Goal: Information Seeking & Learning: Compare options

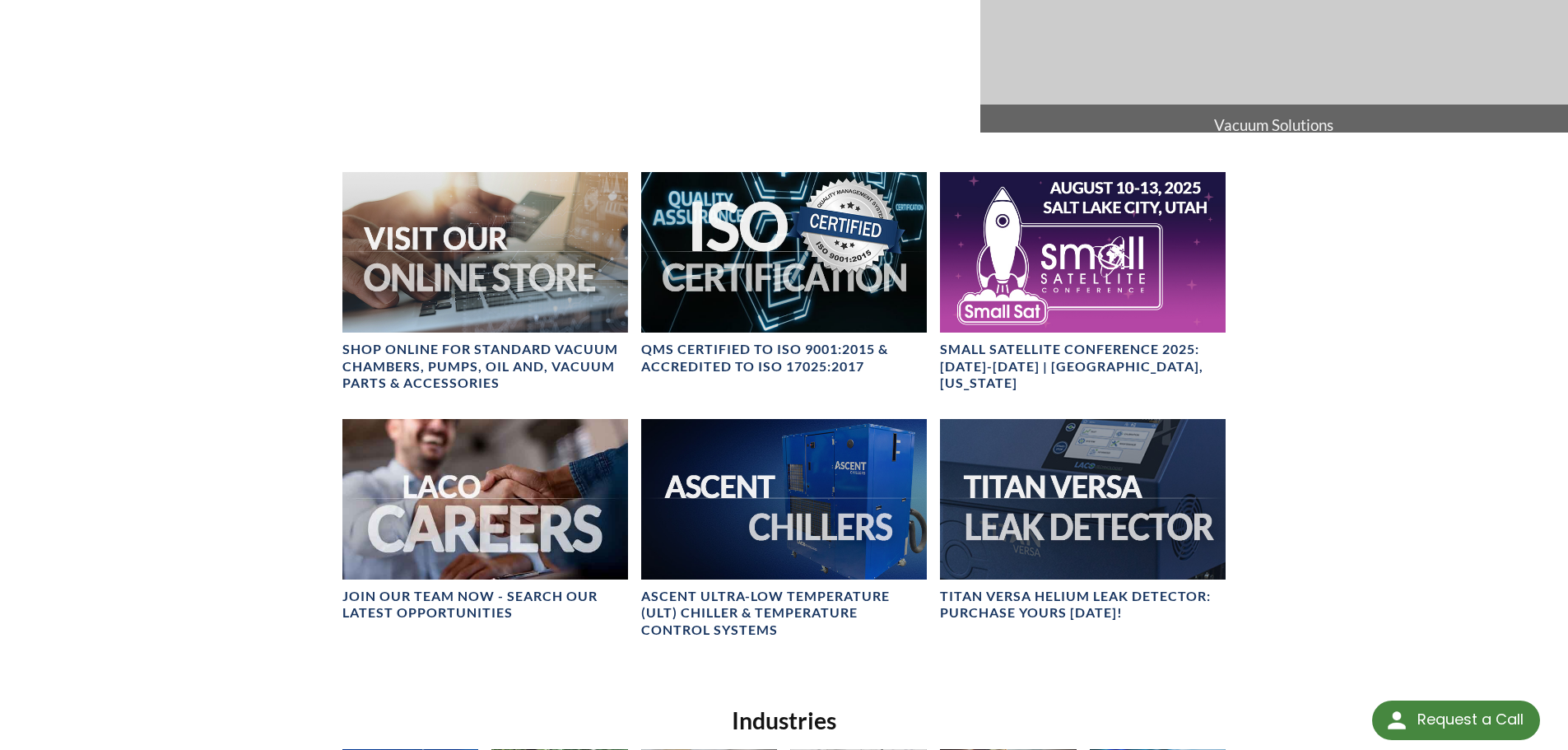
scroll to position [659, 0]
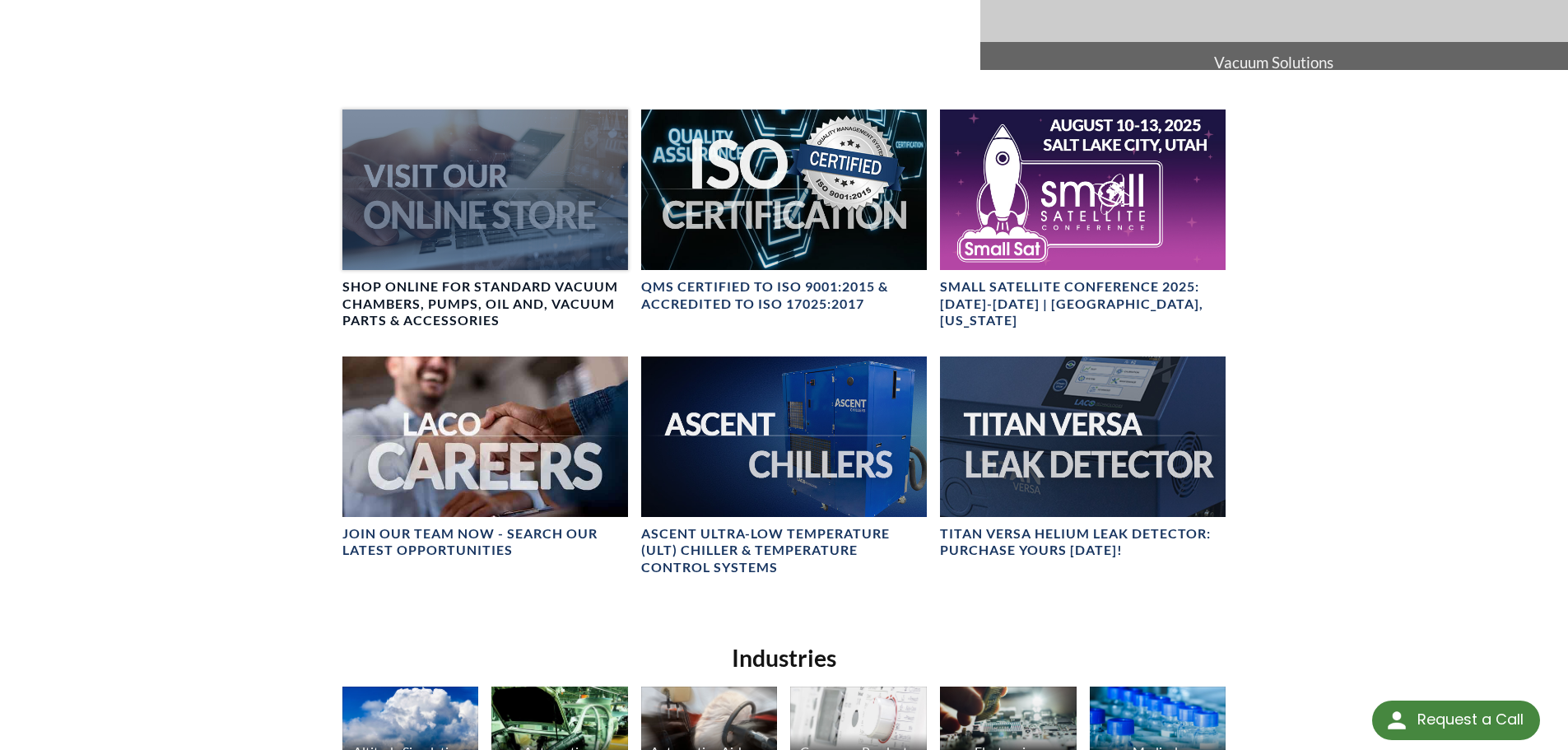
click at [453, 232] on div at bounding box center [485, 189] width 286 height 160
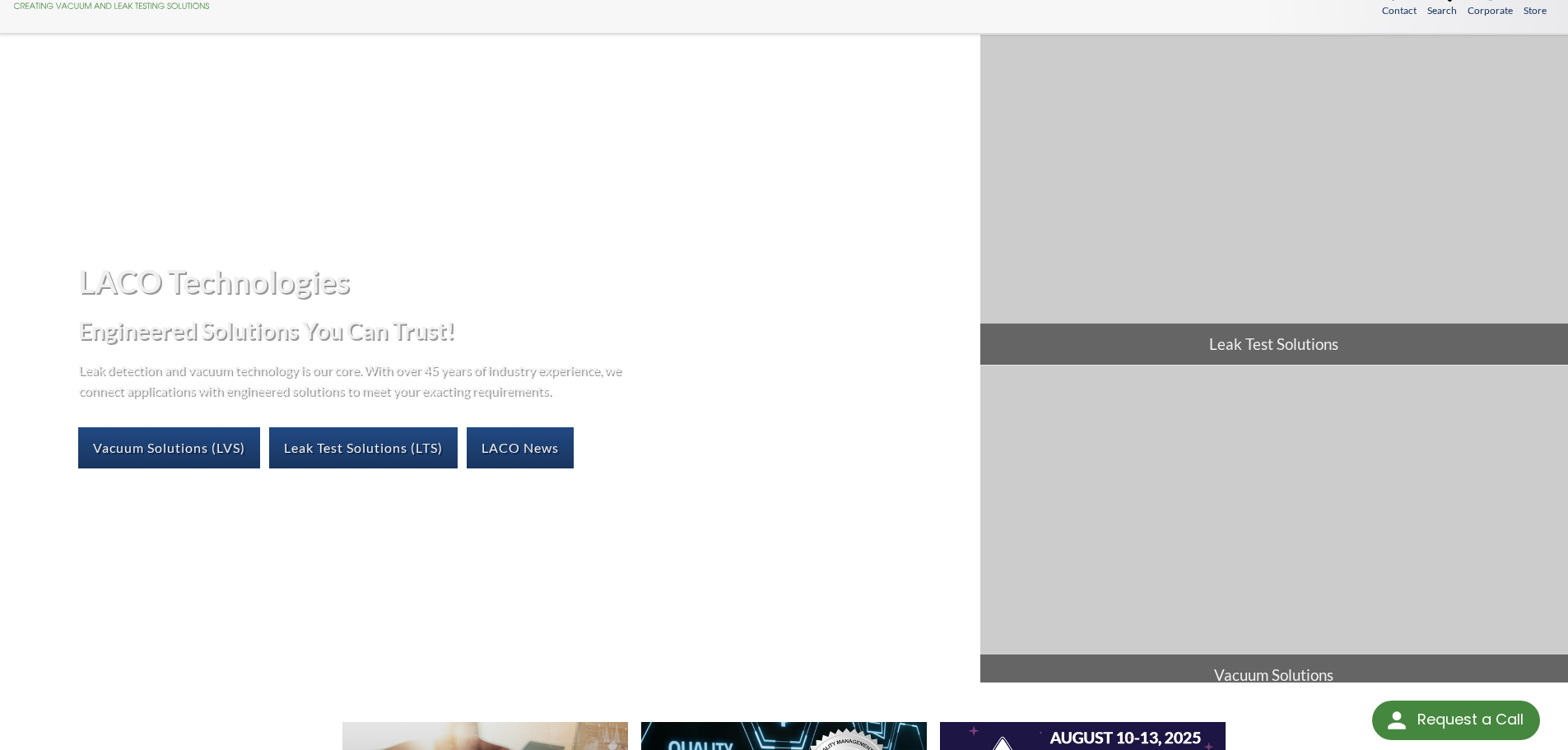
scroll to position [0, 0]
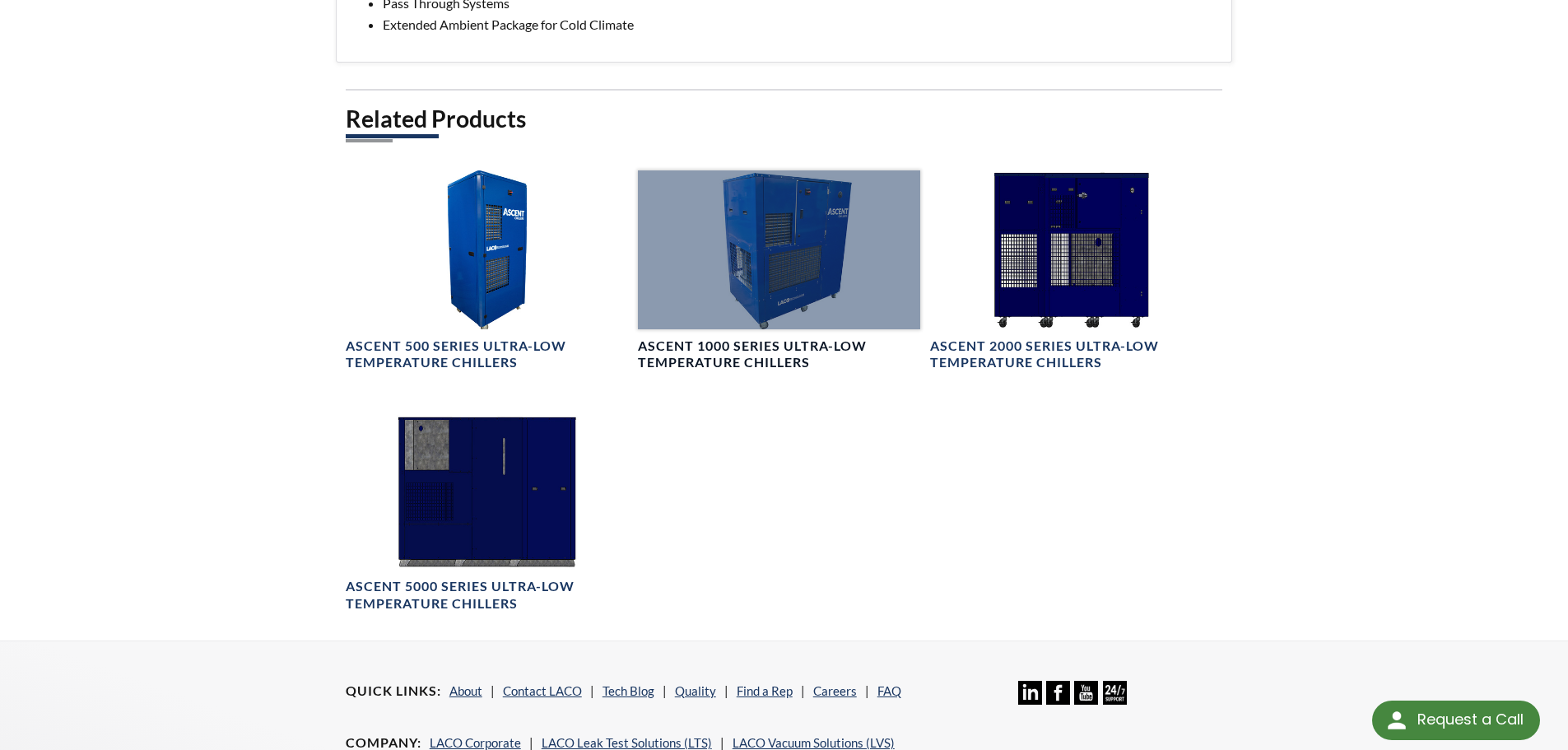
scroll to position [988, 0]
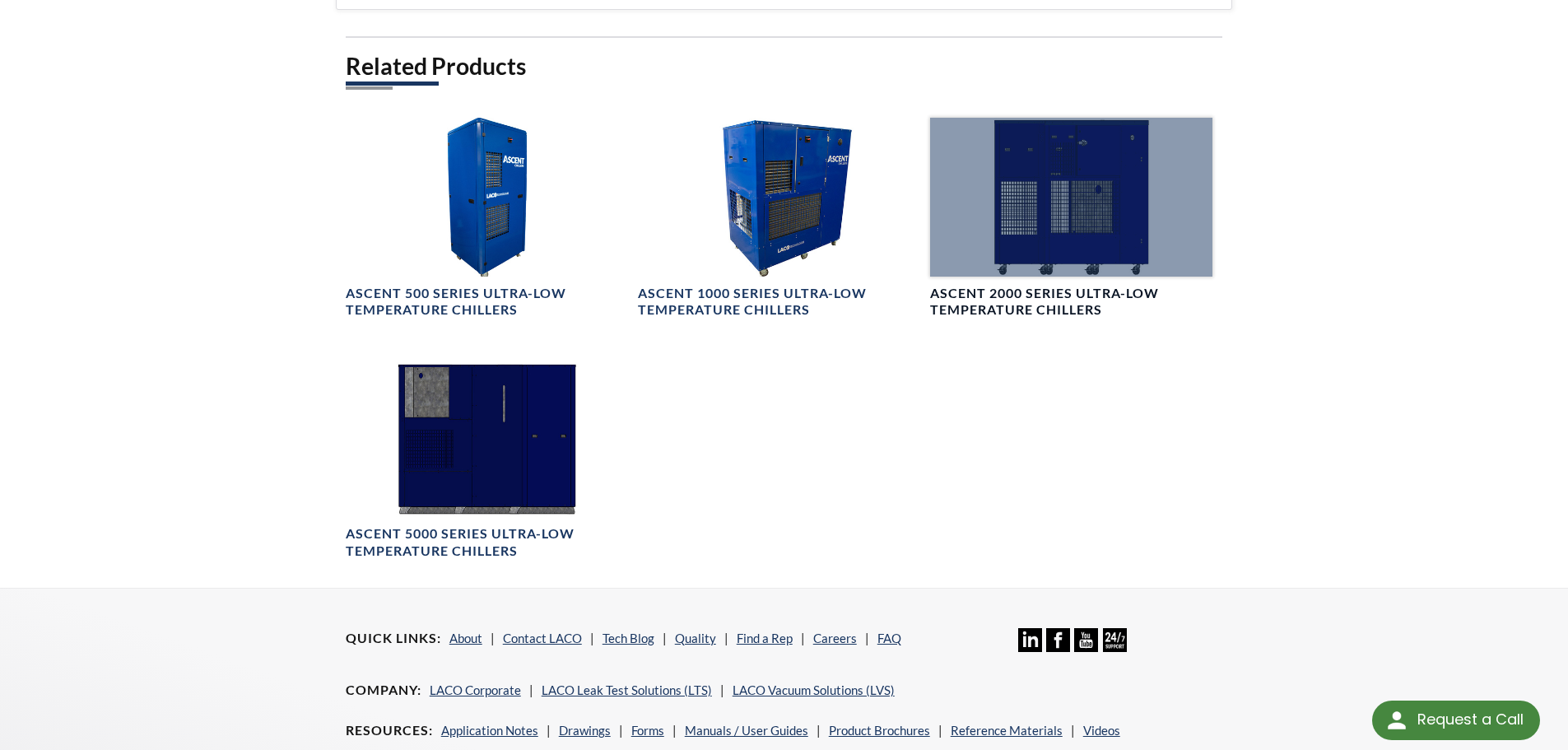
click at [1065, 246] on div at bounding box center [1071, 197] width 283 height 159
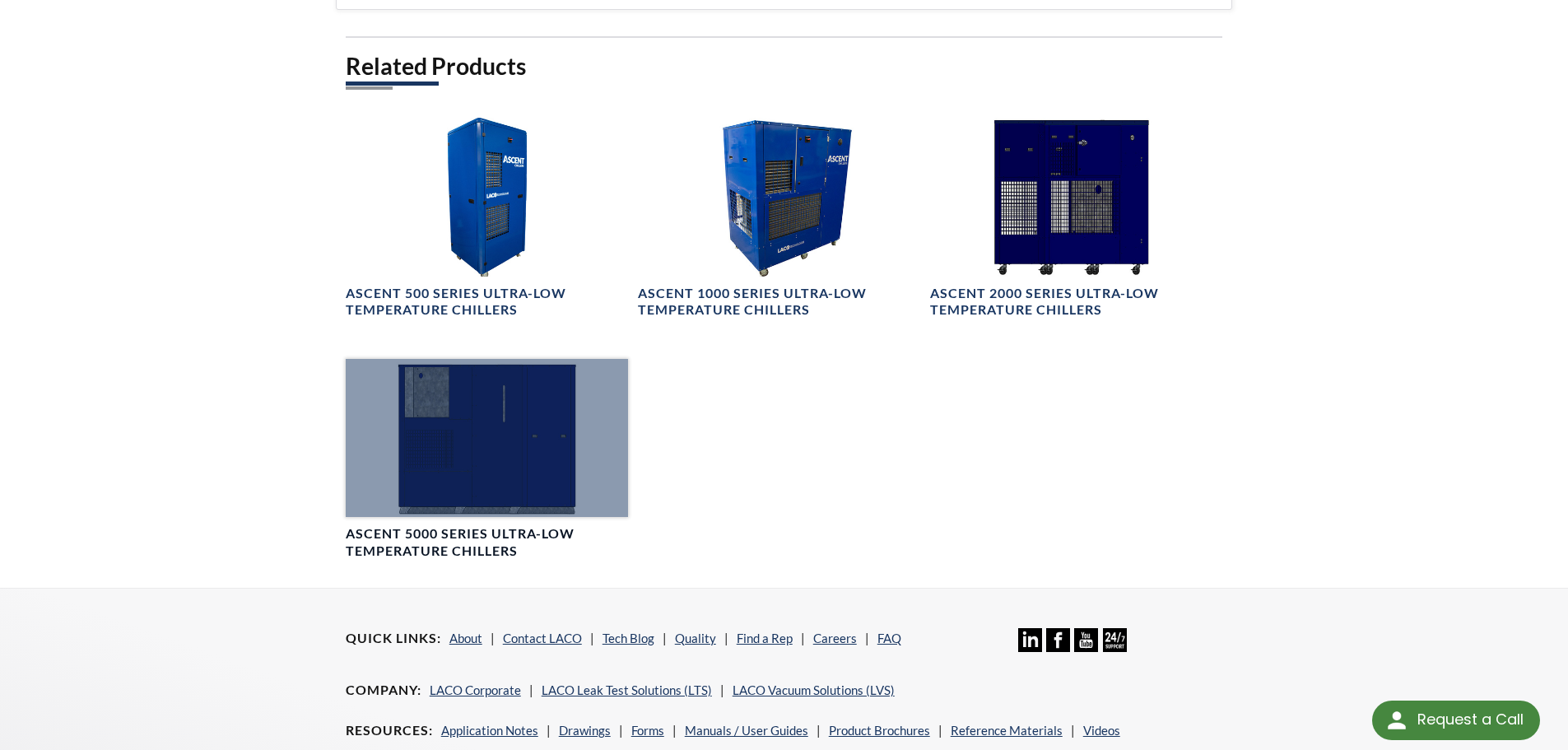
click at [508, 509] on div at bounding box center [487, 438] width 283 height 159
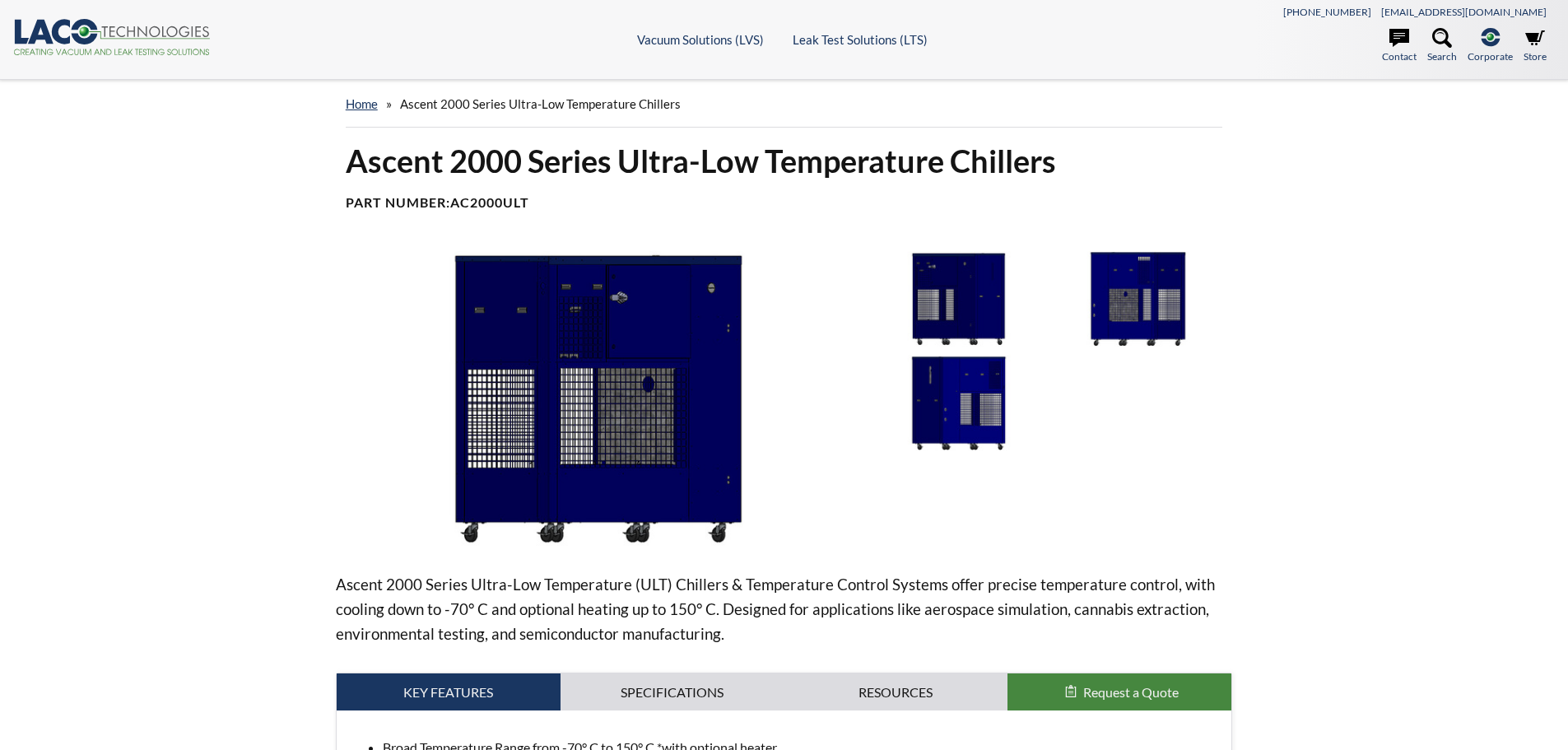
select select "Language Translate Widget"
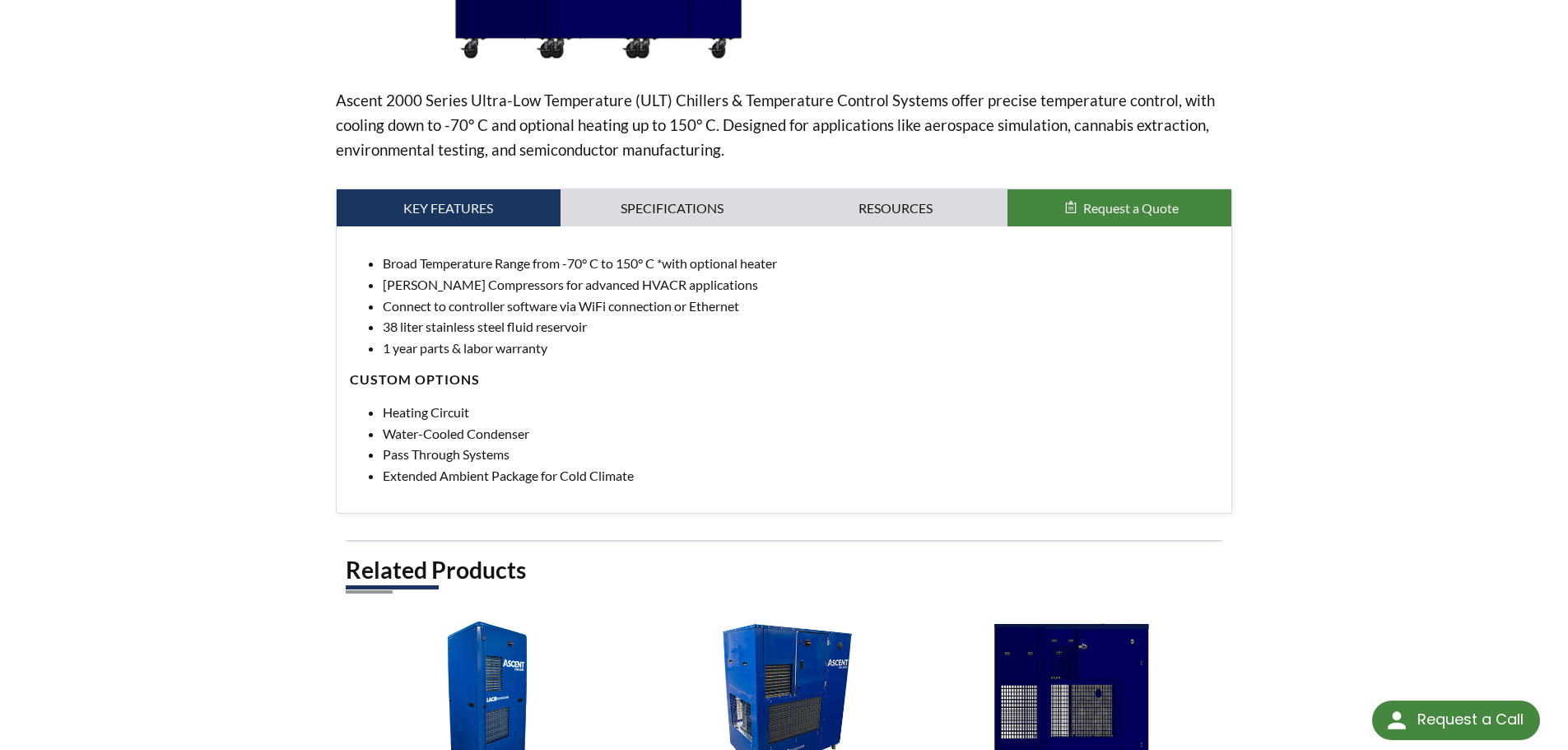
scroll to position [494, 0]
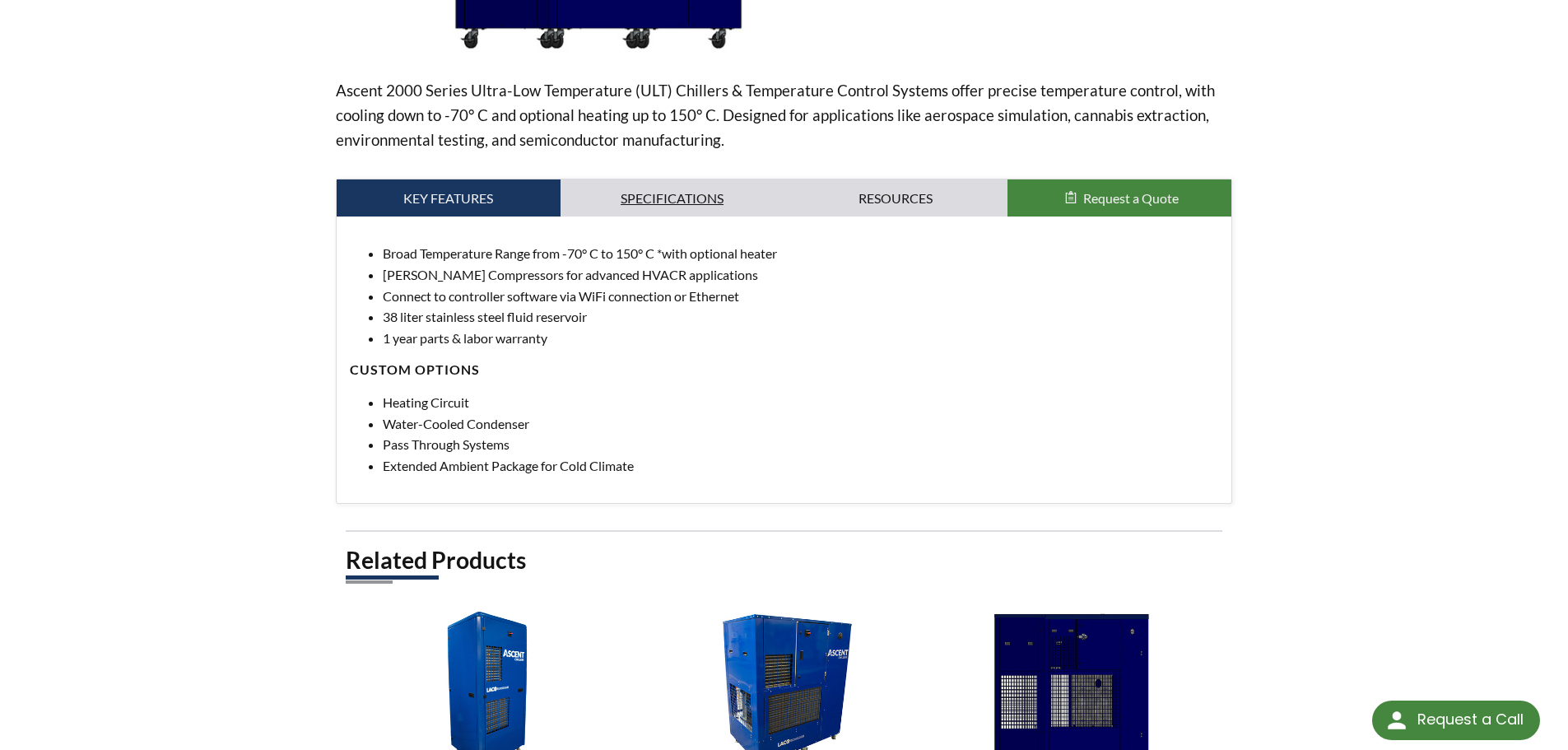
click at [677, 205] on link "Specifications" at bounding box center [672, 198] width 224 height 38
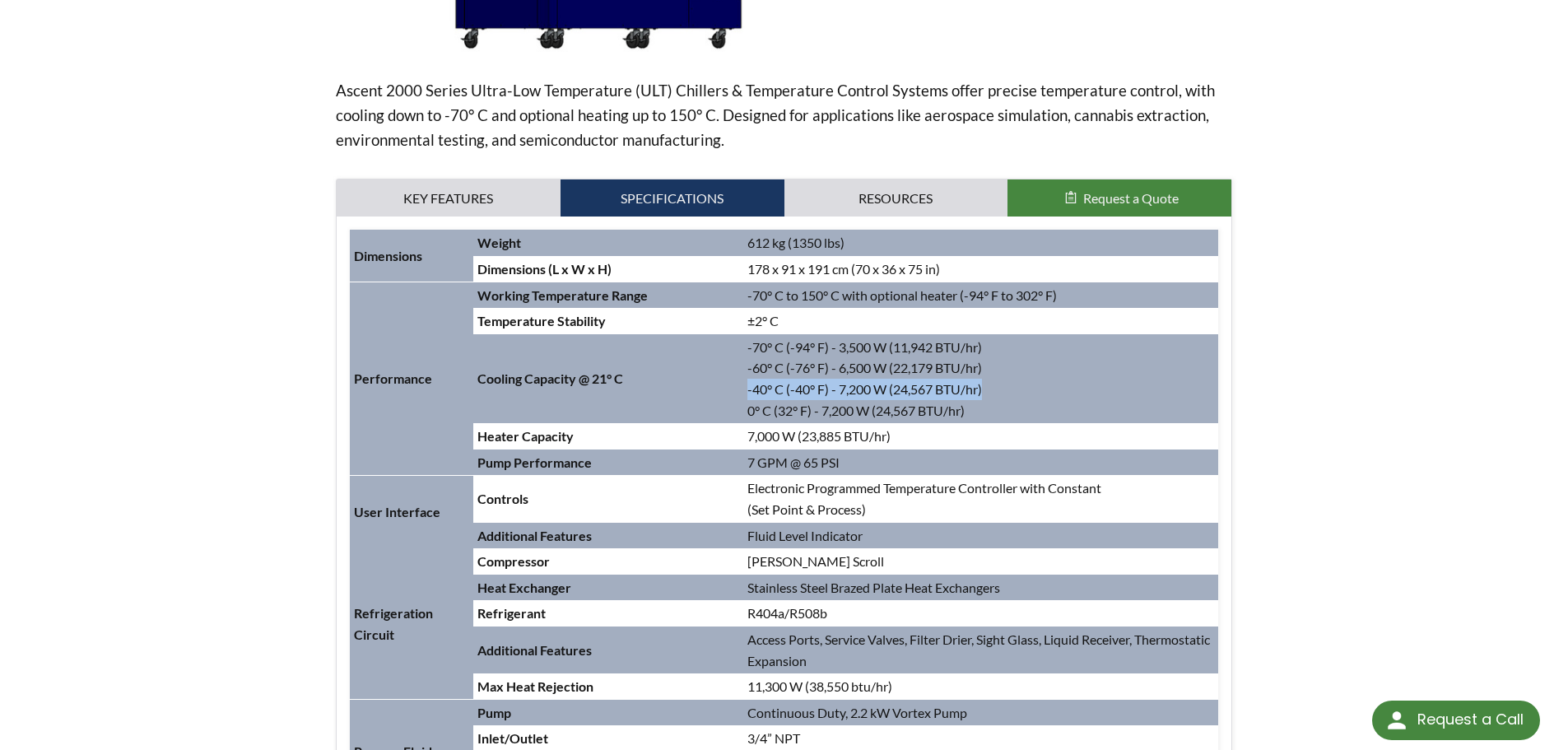
drag, startPoint x: 1003, startPoint y: 389, endPoint x: 743, endPoint y: 392, distance: 260.0
click at [743, 392] on td "-70° C (-94° F) - 3,500 W (11,942 BTU/hr) -60° C (-76° F) - 6,500 W (22,179 BTU…" at bounding box center [981, 379] width 476 height 89
click at [700, 404] on td "Cooling Capacity @ 21° C" at bounding box center [608, 379] width 270 height 89
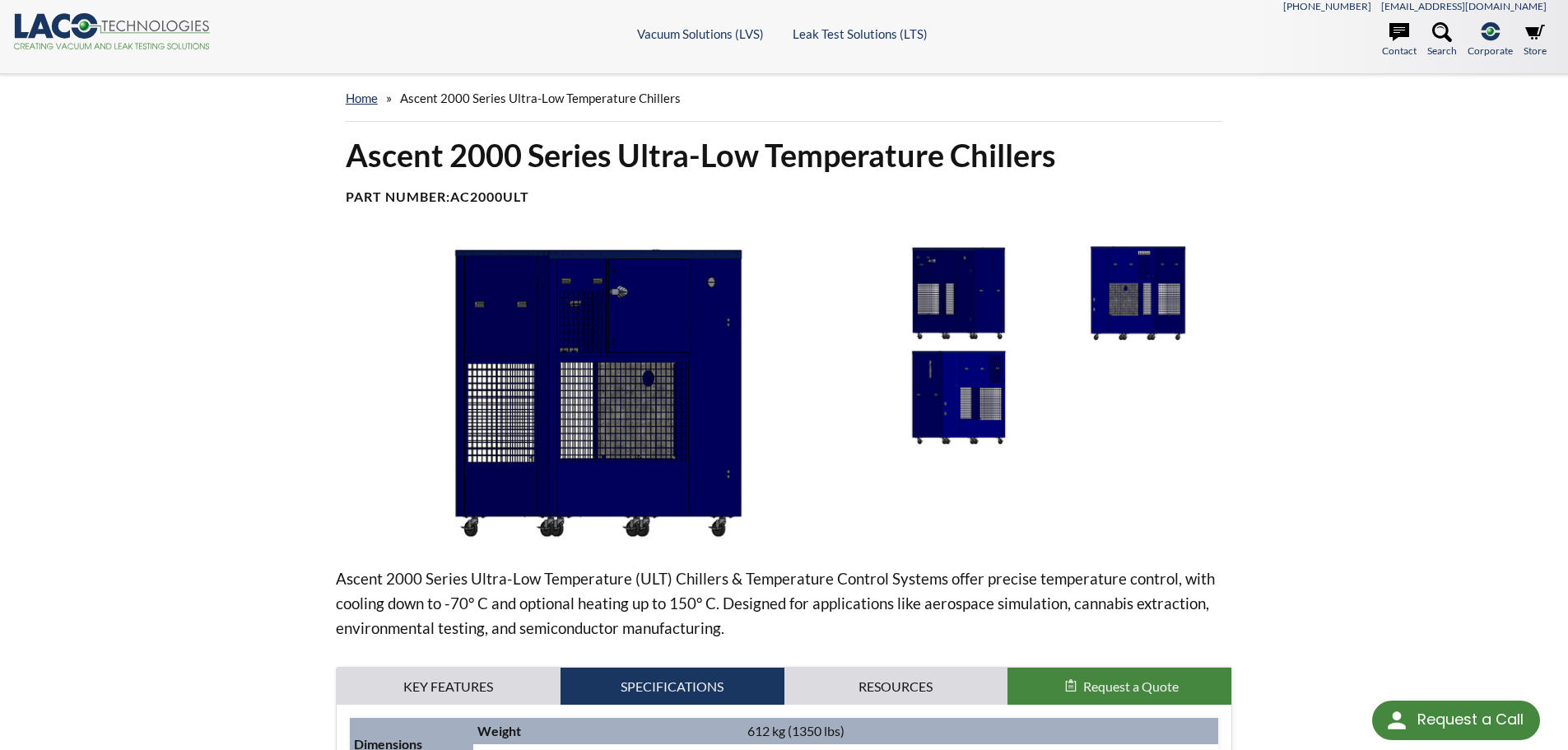
scroll to position [0, 0]
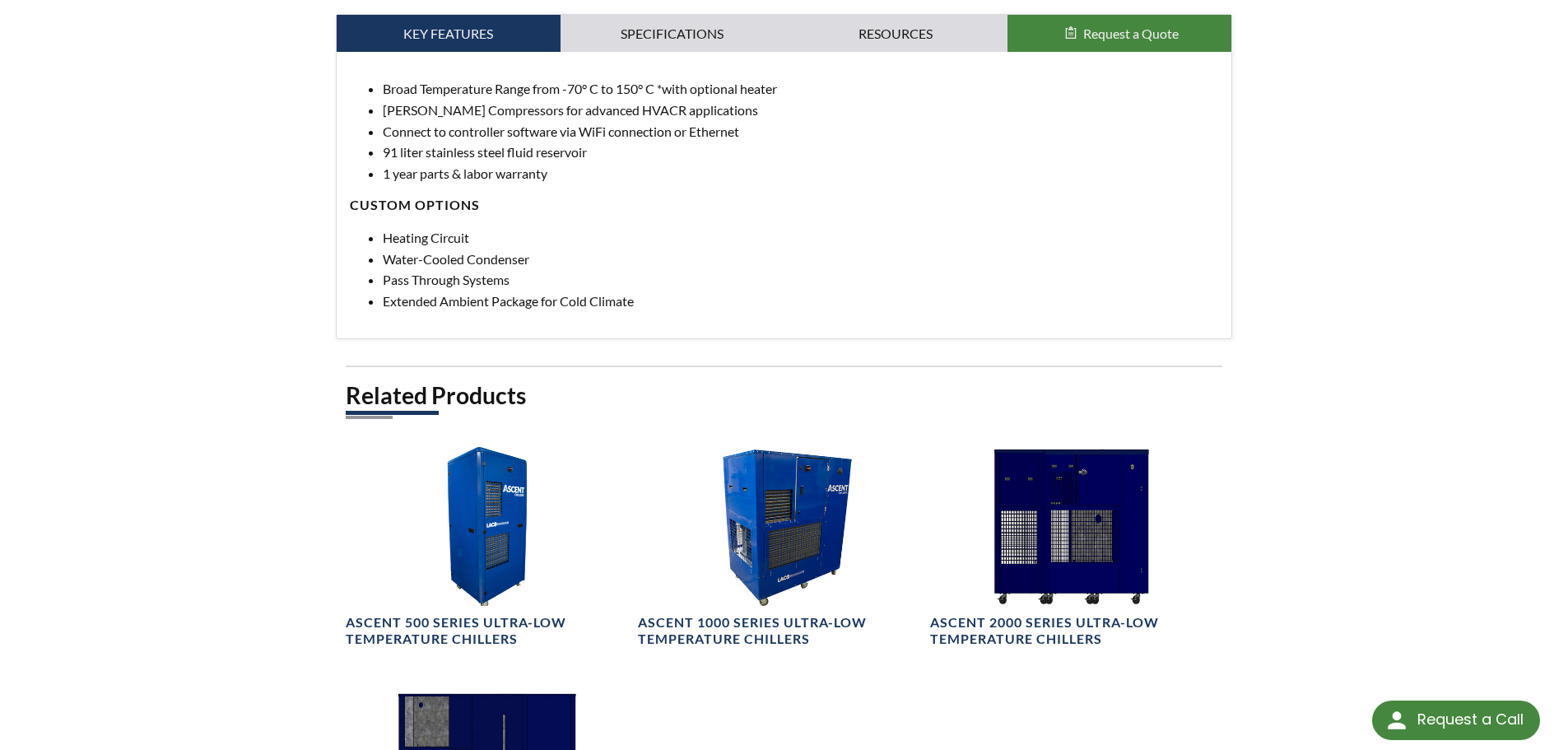
scroll to position [576, 0]
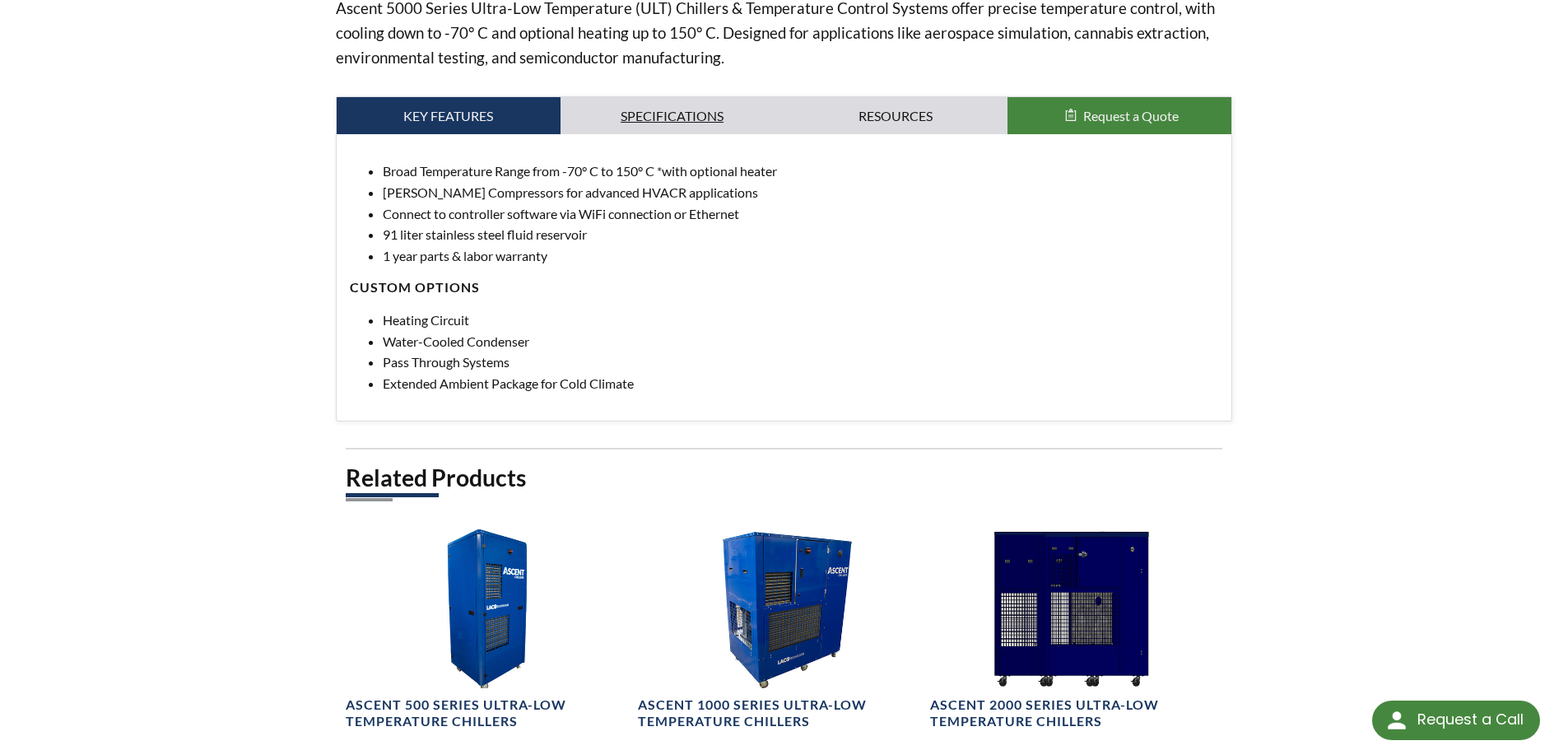
click at [714, 126] on link "Specifications" at bounding box center [672, 117] width 224 height 38
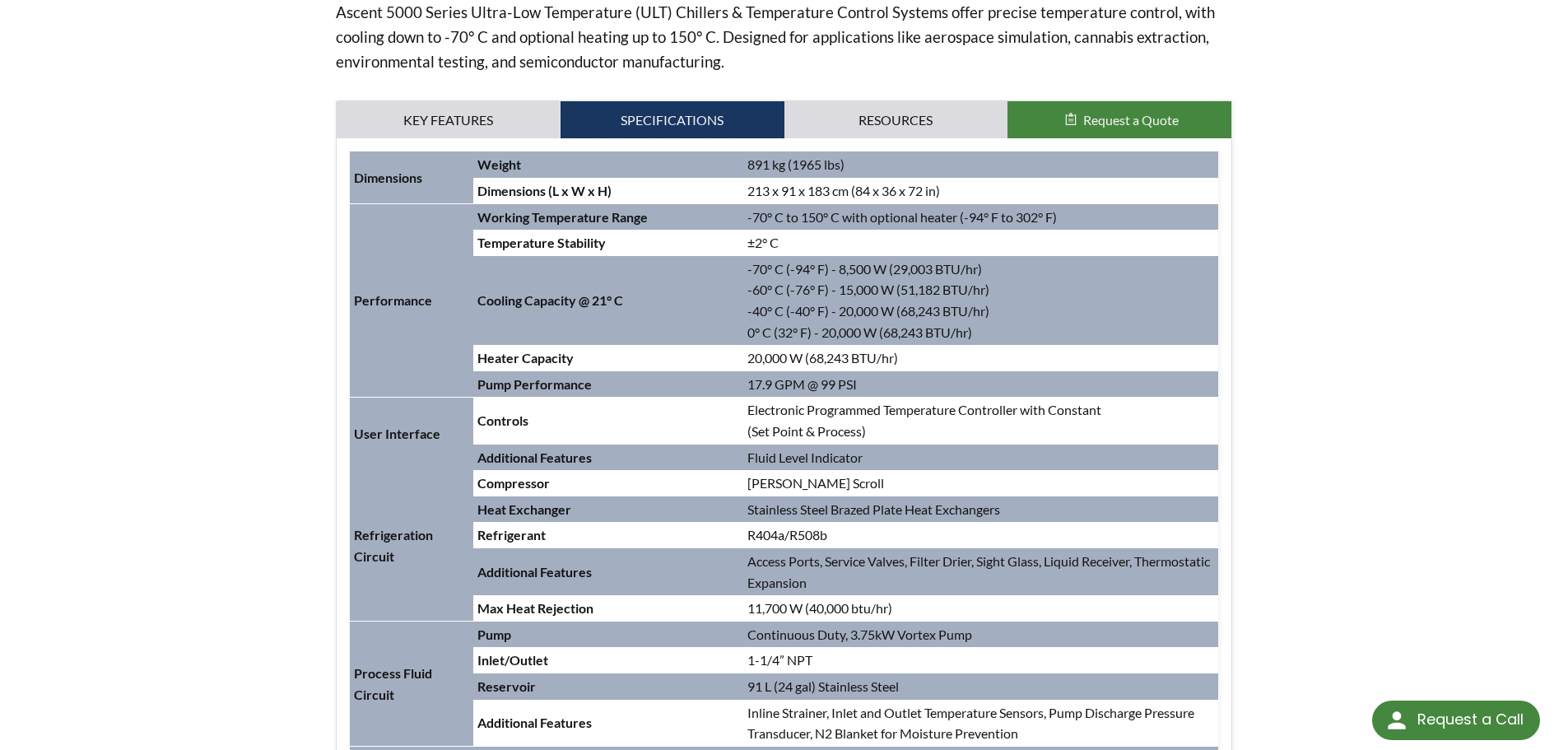
scroll to position [571, 0]
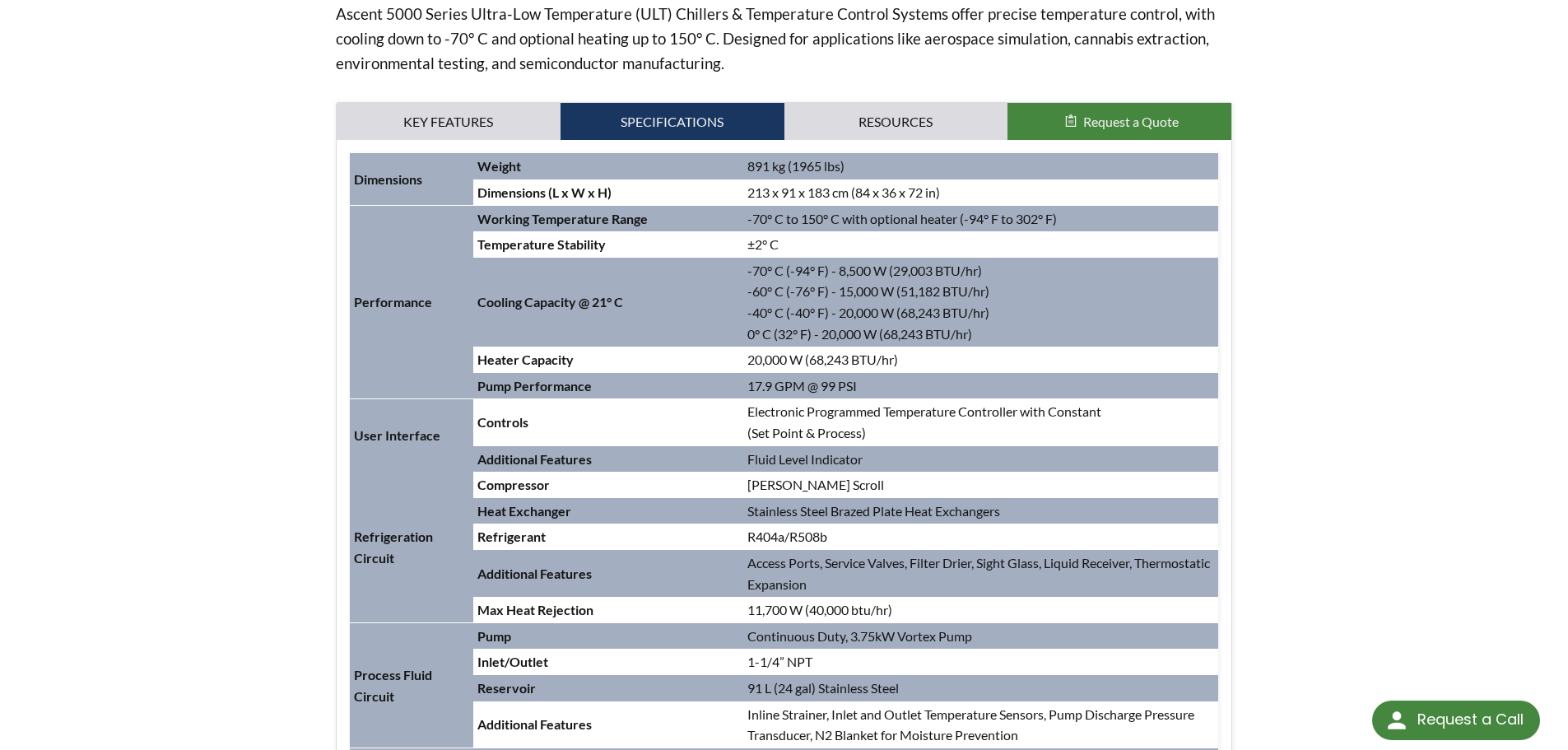
click at [1355, 294] on div "home » Ascent 5000 Series Ultra-Low Temperature Chillers Ascent 5000 Series Ult…" at bounding box center [784, 566] width 1568 height 2116
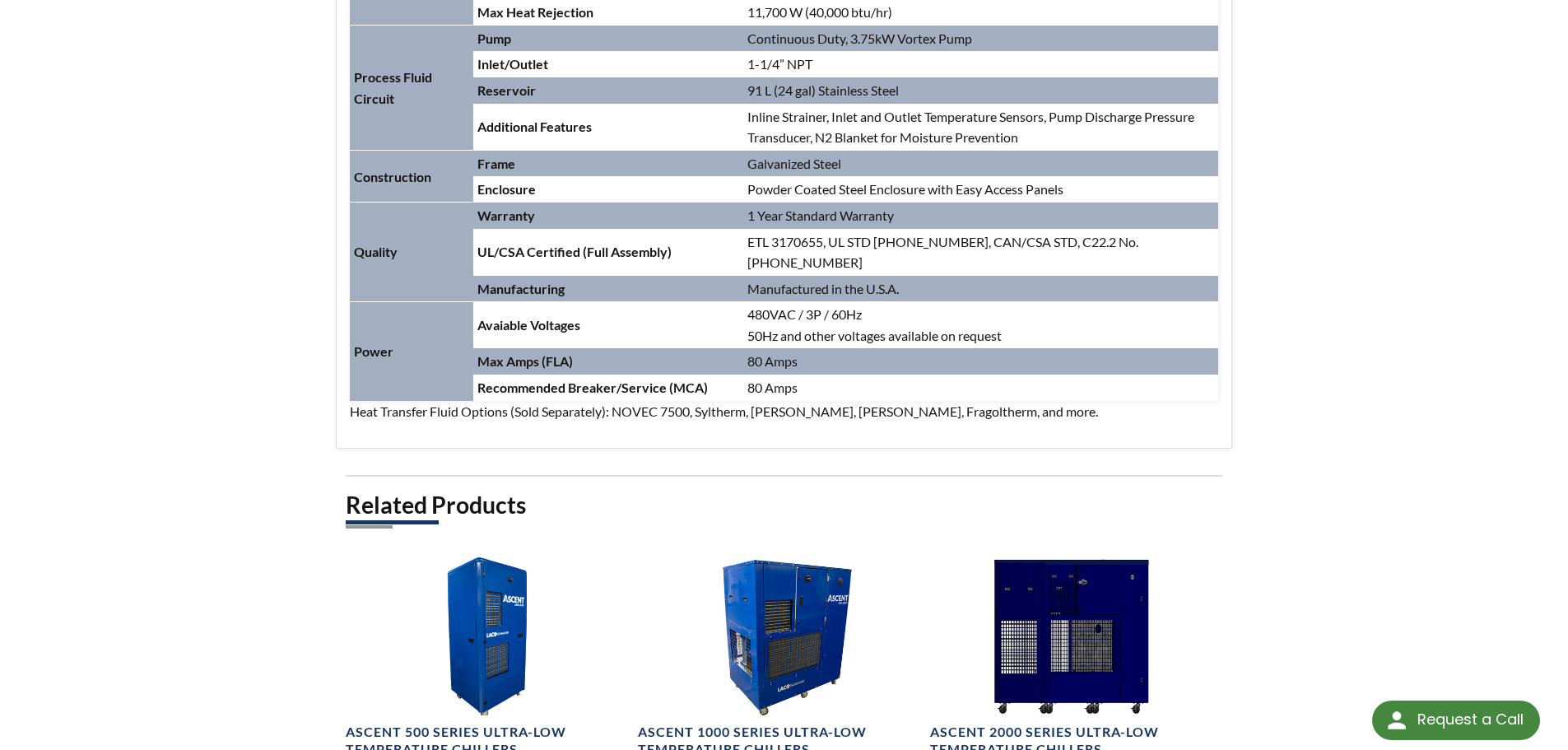
scroll to position [1147, 0]
